Goal: Task Accomplishment & Management: Manage account settings

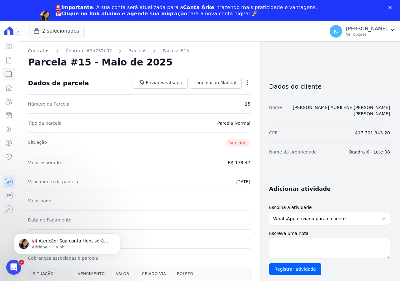
scroll to position [148, 0]
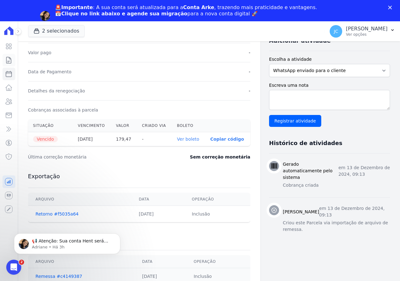
click at [8, 63] on icon at bounding box center [9, 60] width 8 height 8
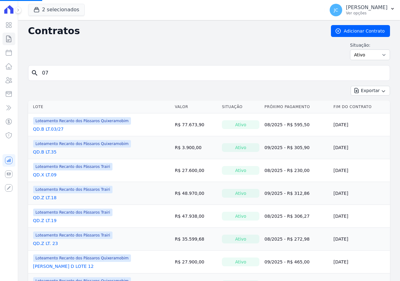
click at [54, 76] on input "07" at bounding box center [212, 73] width 349 height 13
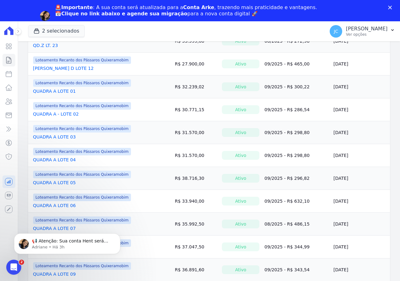
scroll to position [250, 0]
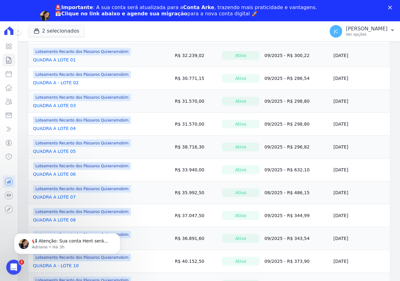
click at [63, 198] on link "QUADRA A LOTE 07" at bounding box center [54, 197] width 43 height 6
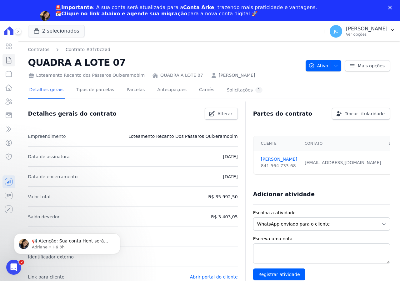
click at [388, 8] on icon "Fechar" at bounding box center [390, 8] width 4 height 4
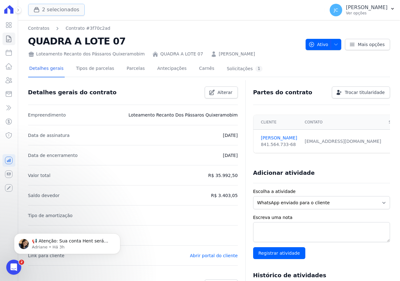
click at [61, 9] on button "2 selecionados" at bounding box center [56, 10] width 57 height 12
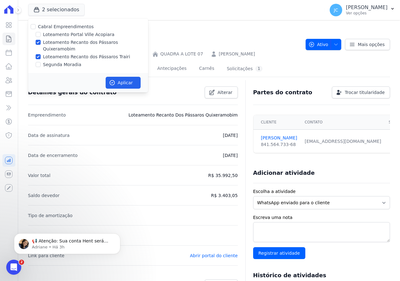
click at [58, 43] on label "Loteamento Recanto dos Pássaros Quixeramobim" at bounding box center [95, 45] width 105 height 13
click at [41, 43] on input "Loteamento Recanto dos Pássaros Quixeramobim" at bounding box center [38, 42] width 5 height 5
checkbox input "false"
click at [119, 77] on button "Aplicar" at bounding box center [123, 83] width 35 height 12
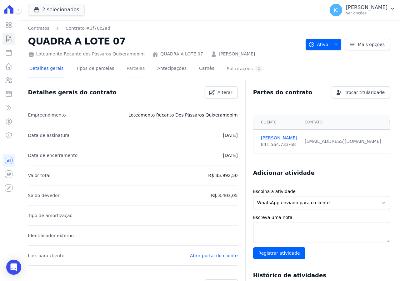
click at [125, 69] on link "Parcelas" at bounding box center [135, 69] width 21 height 17
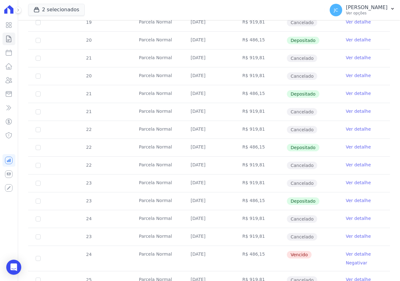
scroll to position [375, 0]
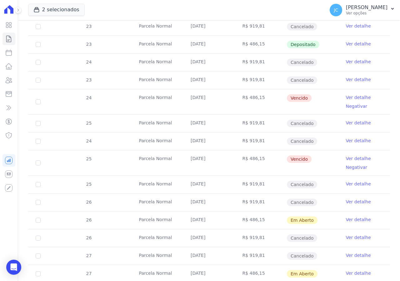
click at [352, 97] on link "Ver detalhe" at bounding box center [358, 97] width 25 height 6
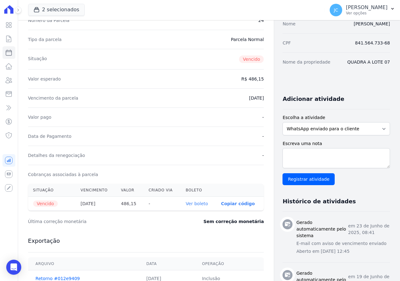
scroll to position [63, 0]
click at [192, 204] on link "Ver boleto" at bounding box center [197, 202] width 22 height 5
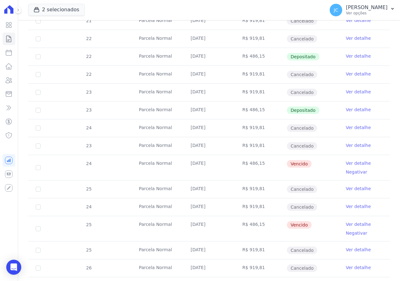
scroll to position [407, 0]
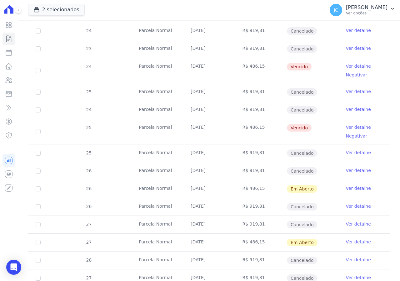
click at [355, 129] on link "Ver detalhe" at bounding box center [358, 127] width 25 height 6
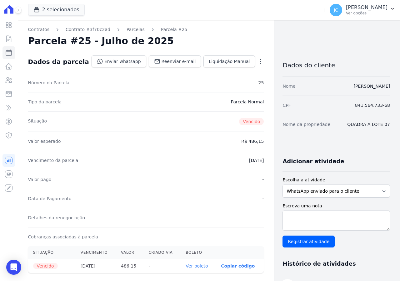
click at [186, 266] on link "Ver boleto" at bounding box center [197, 265] width 22 height 5
